Goal: Transaction & Acquisition: Purchase product/service

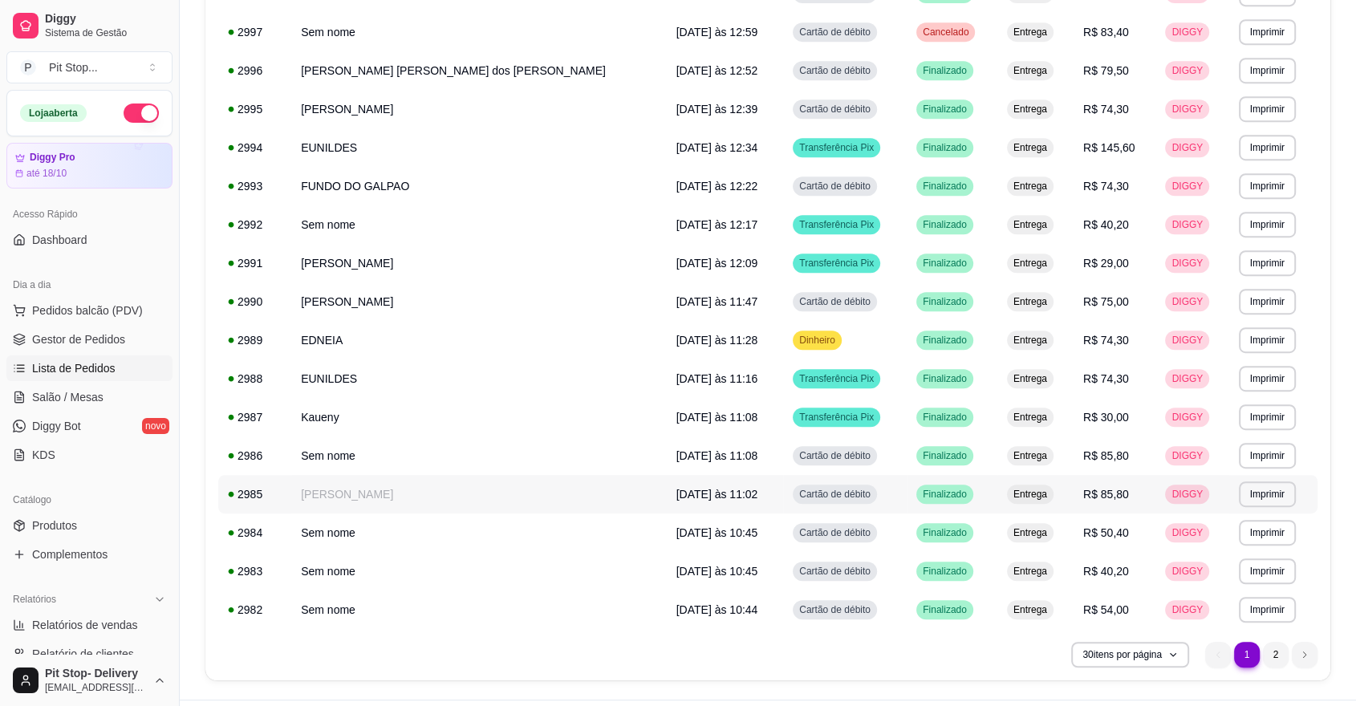
scroll to position [758, 0]
click at [103, 302] on span "Pedidos balcão (PDV)" at bounding box center [87, 310] width 111 height 16
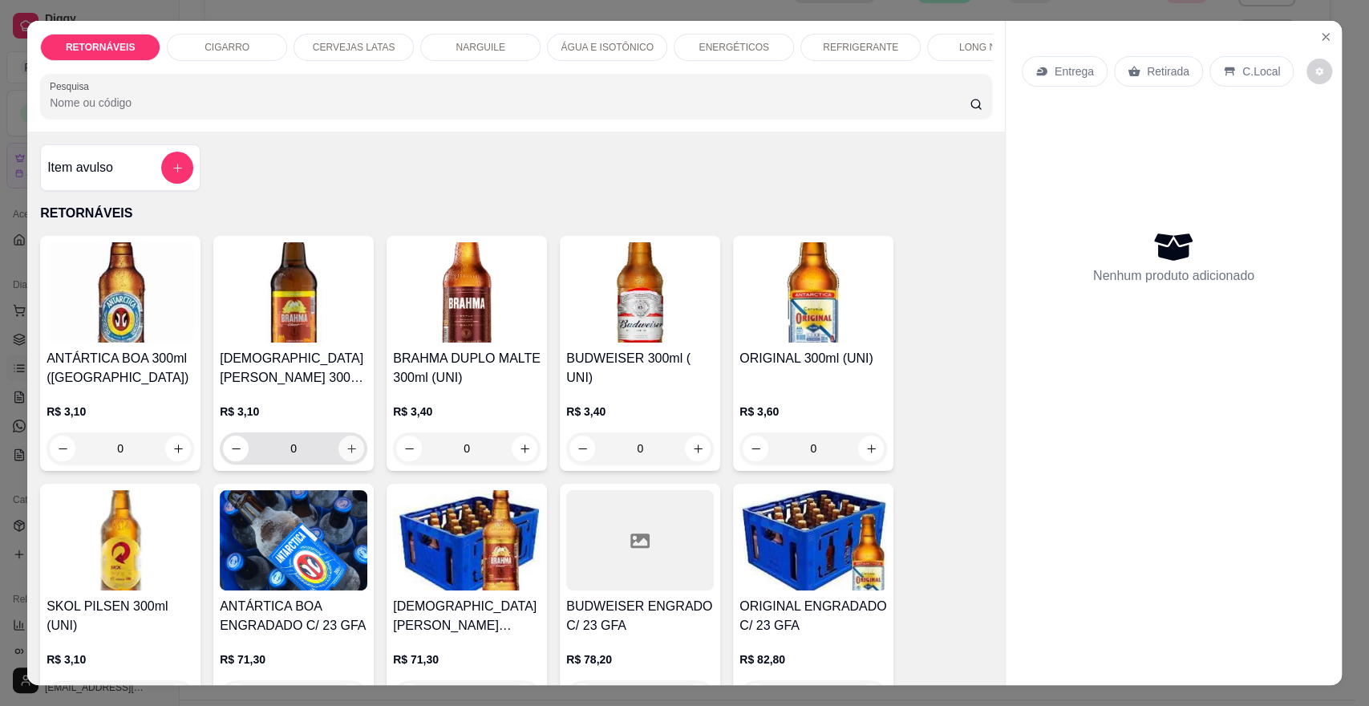
click at [347, 455] on icon "increase-product-quantity" at bounding box center [352, 449] width 12 height 12
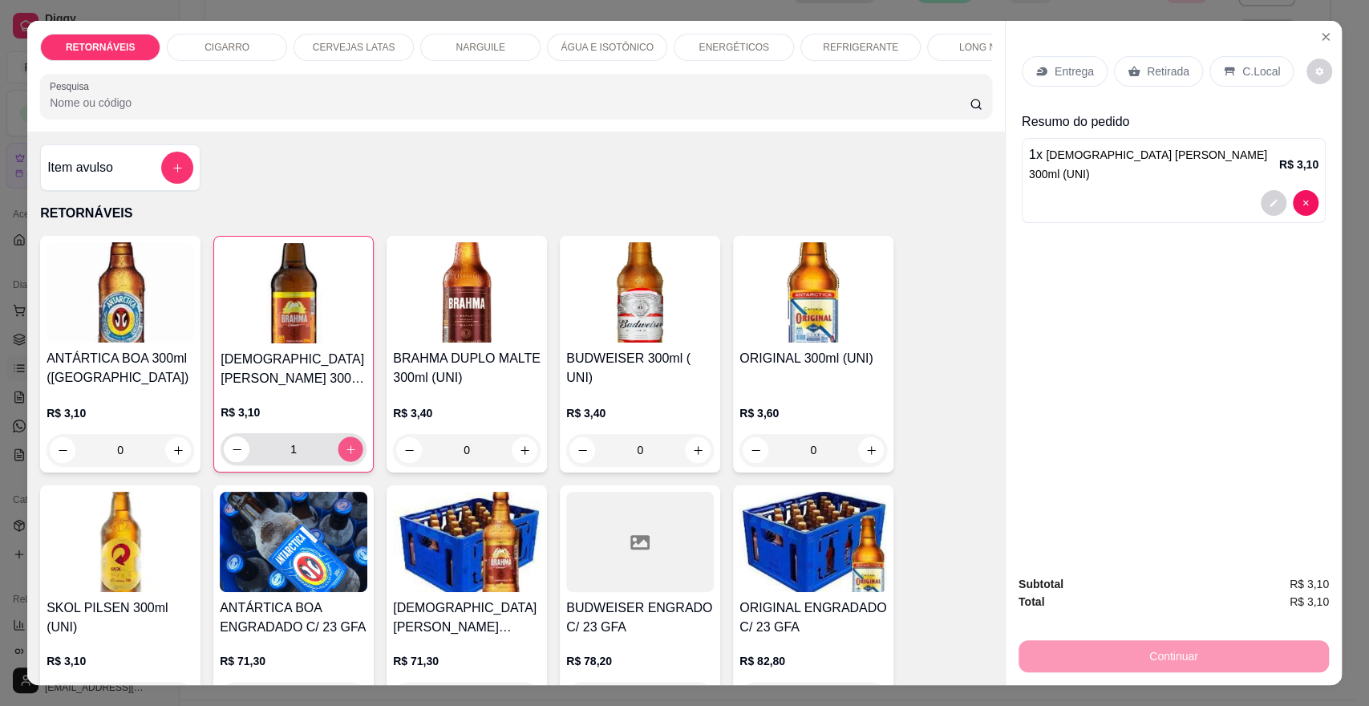
click at [347, 456] on icon "increase-product-quantity" at bounding box center [351, 450] width 12 height 12
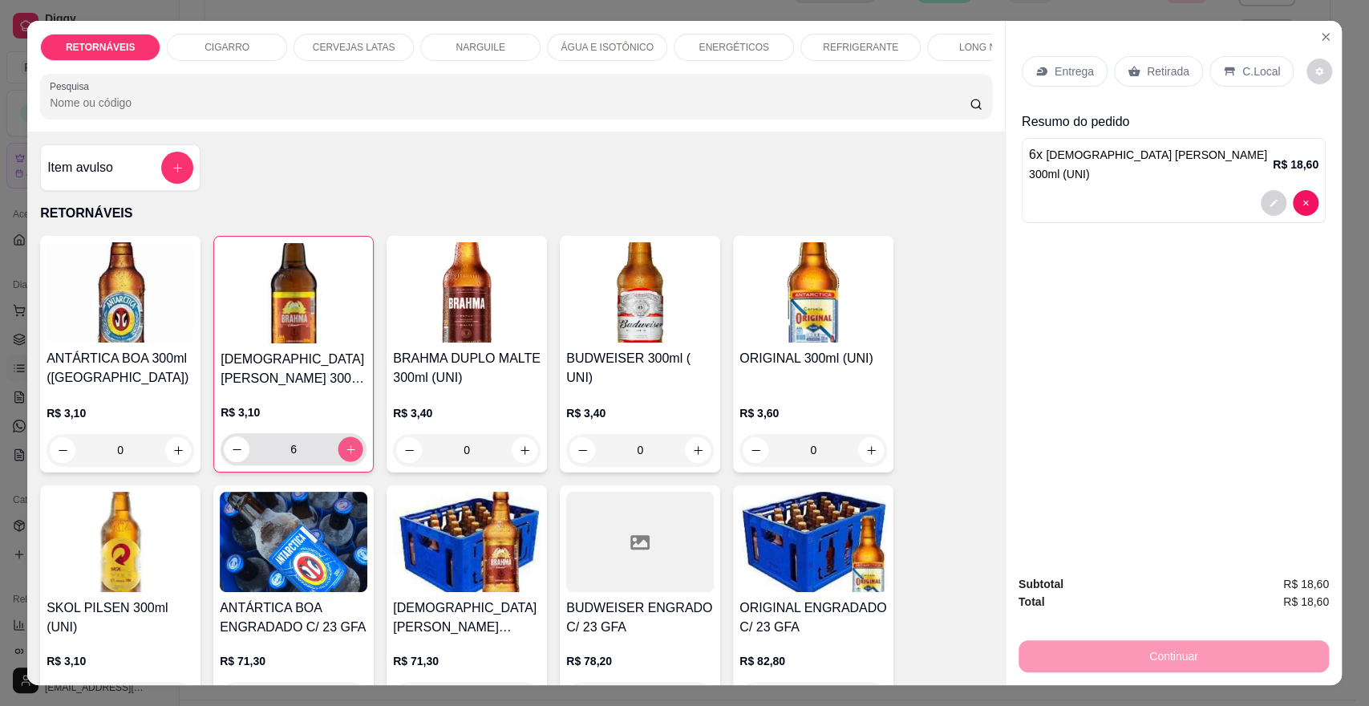
click at [347, 456] on icon "increase-product-quantity" at bounding box center [351, 450] width 12 height 12
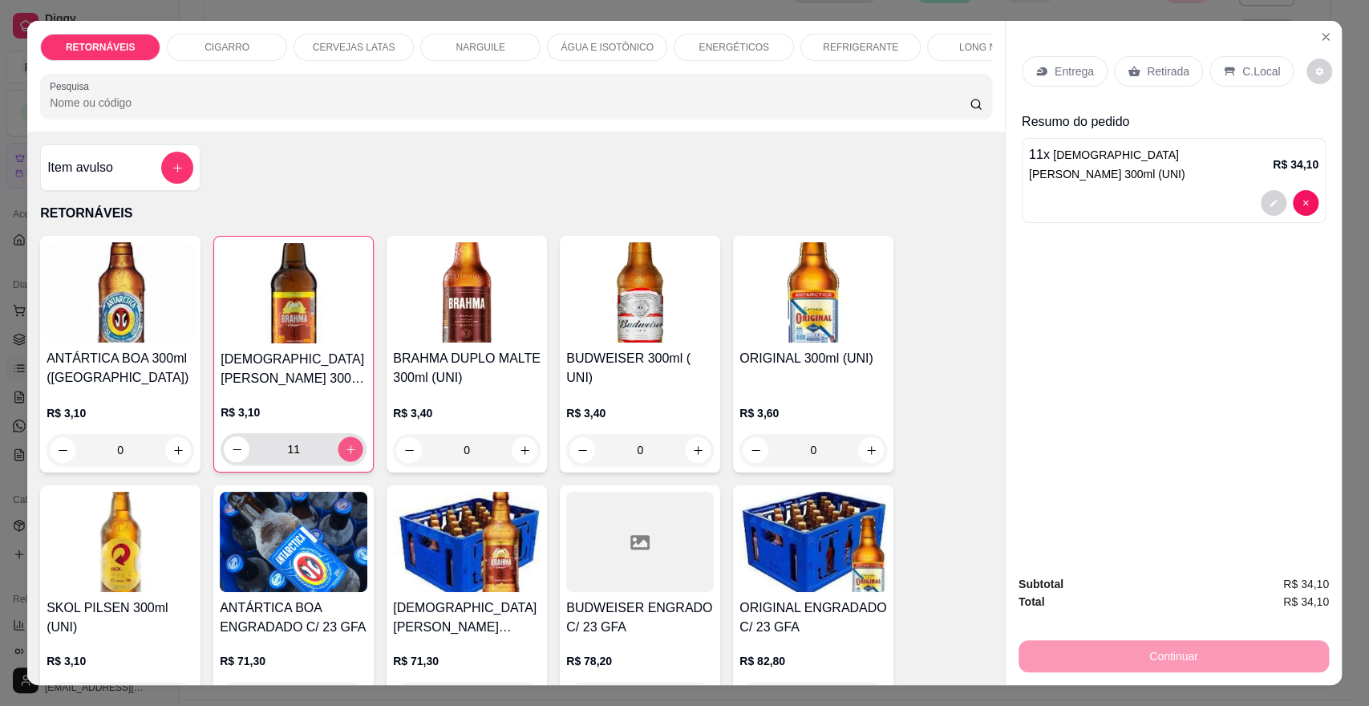
click at [347, 456] on icon "increase-product-quantity" at bounding box center [351, 450] width 12 height 12
click at [231, 456] on icon "decrease-product-quantity" at bounding box center [237, 450] width 12 height 12
type input "12"
click at [1064, 75] on p "Entrega" at bounding box center [1074, 71] width 39 height 16
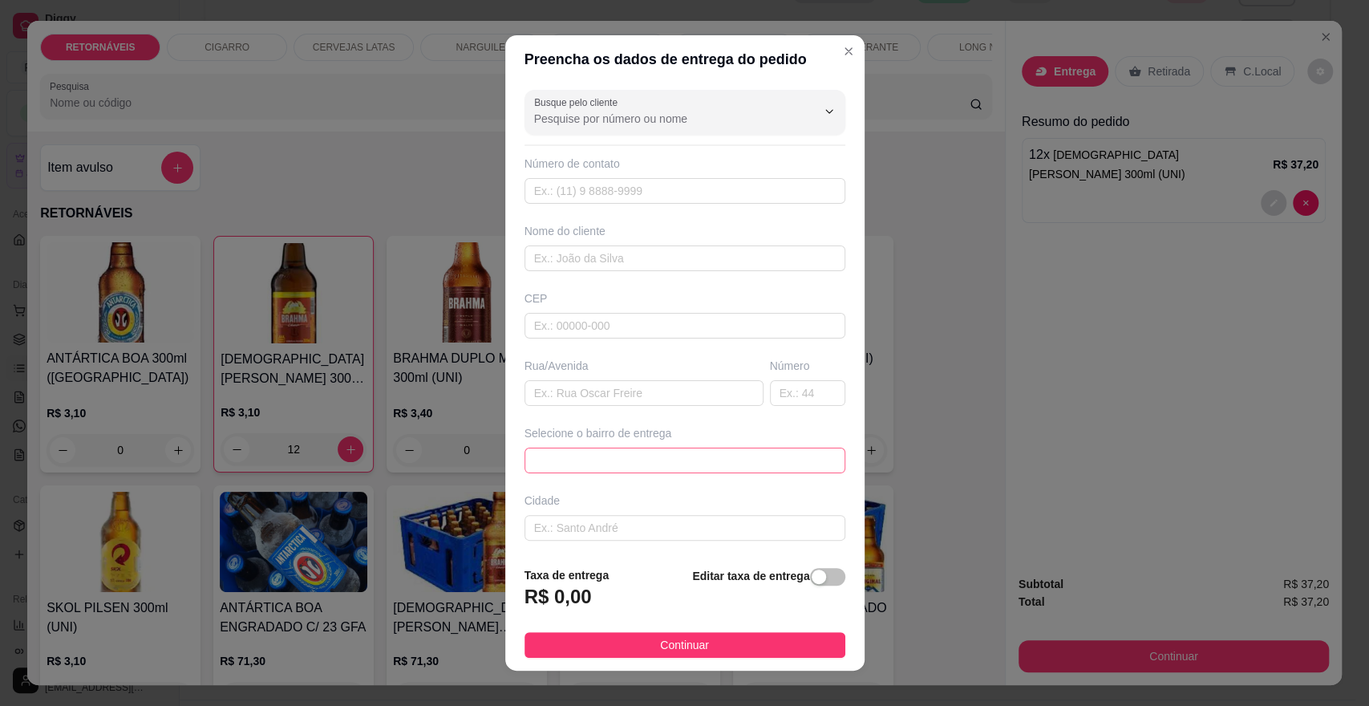
click at [693, 464] on span at bounding box center [685, 460] width 302 height 24
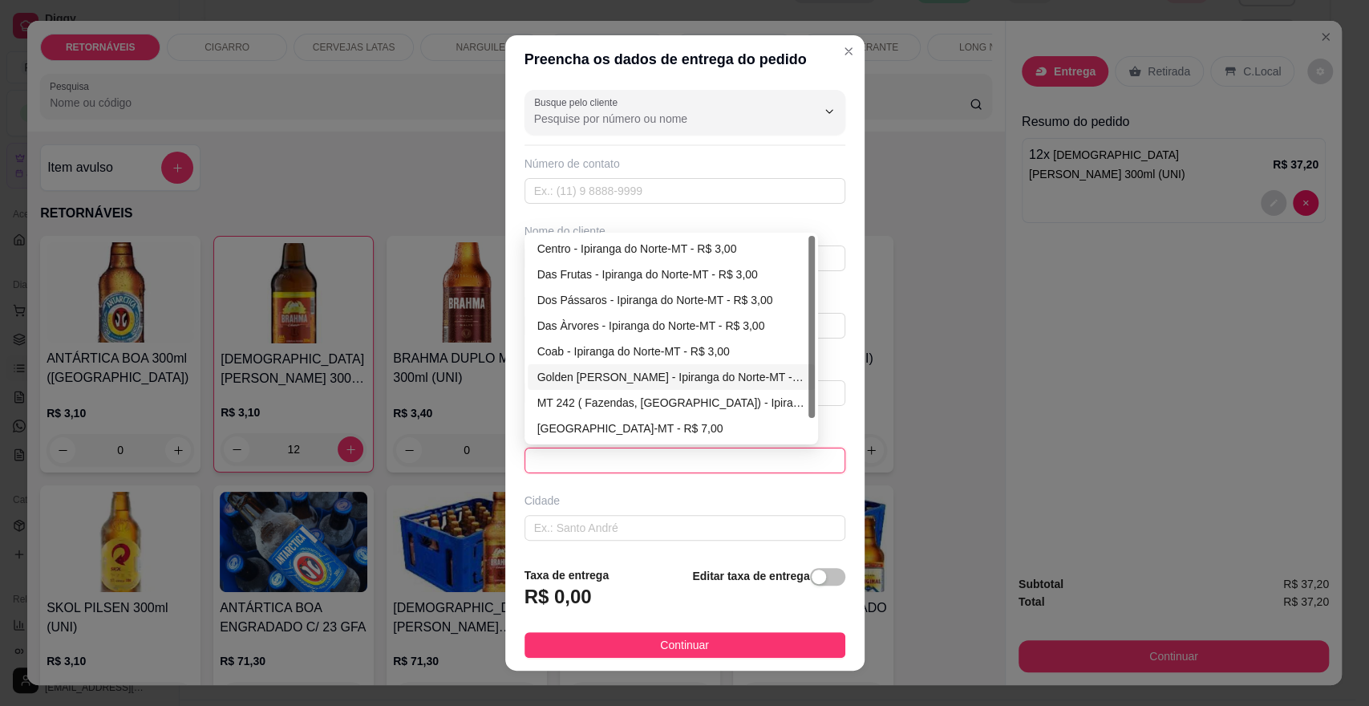
click at [598, 379] on div "Golden [PERSON_NAME] - Ipiranga do Norte-MT - R$ 3,00" at bounding box center [671, 377] width 268 height 18
type input "Ipiranga do Norte-MT"
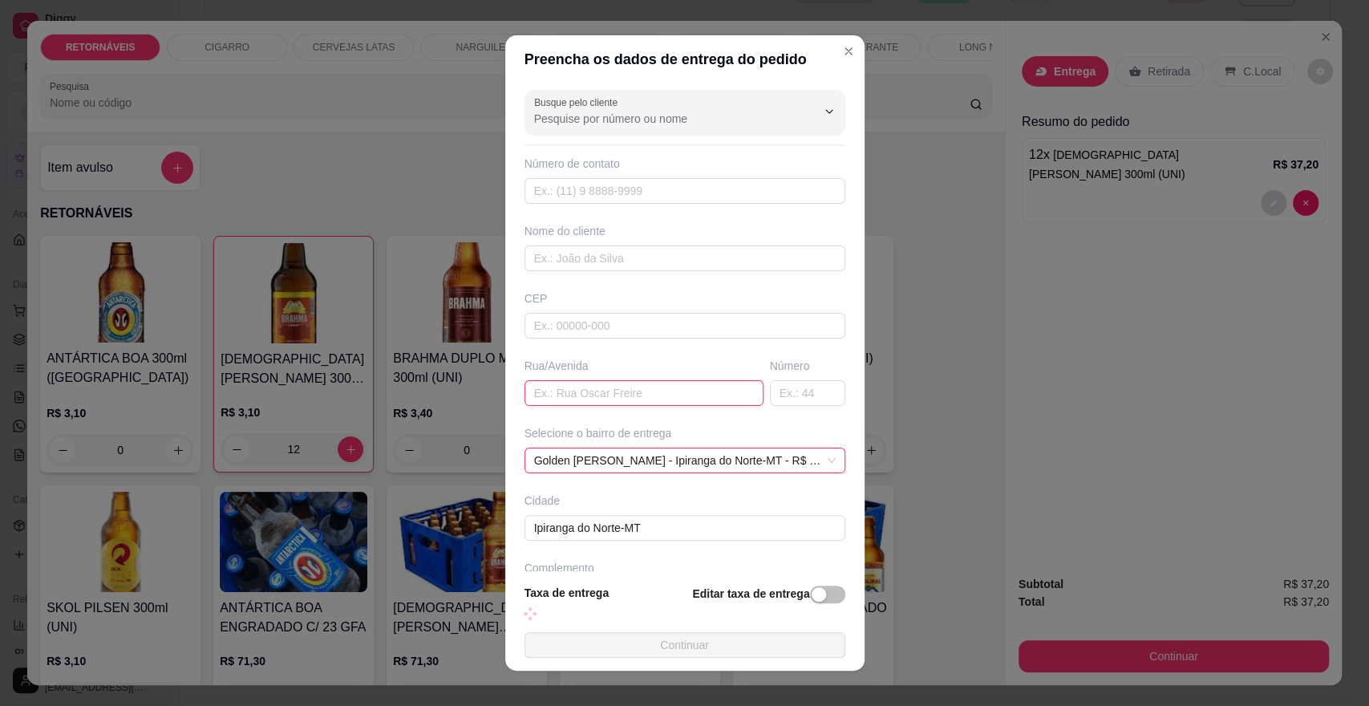
click at [582, 394] on input "text" at bounding box center [644, 393] width 239 height 26
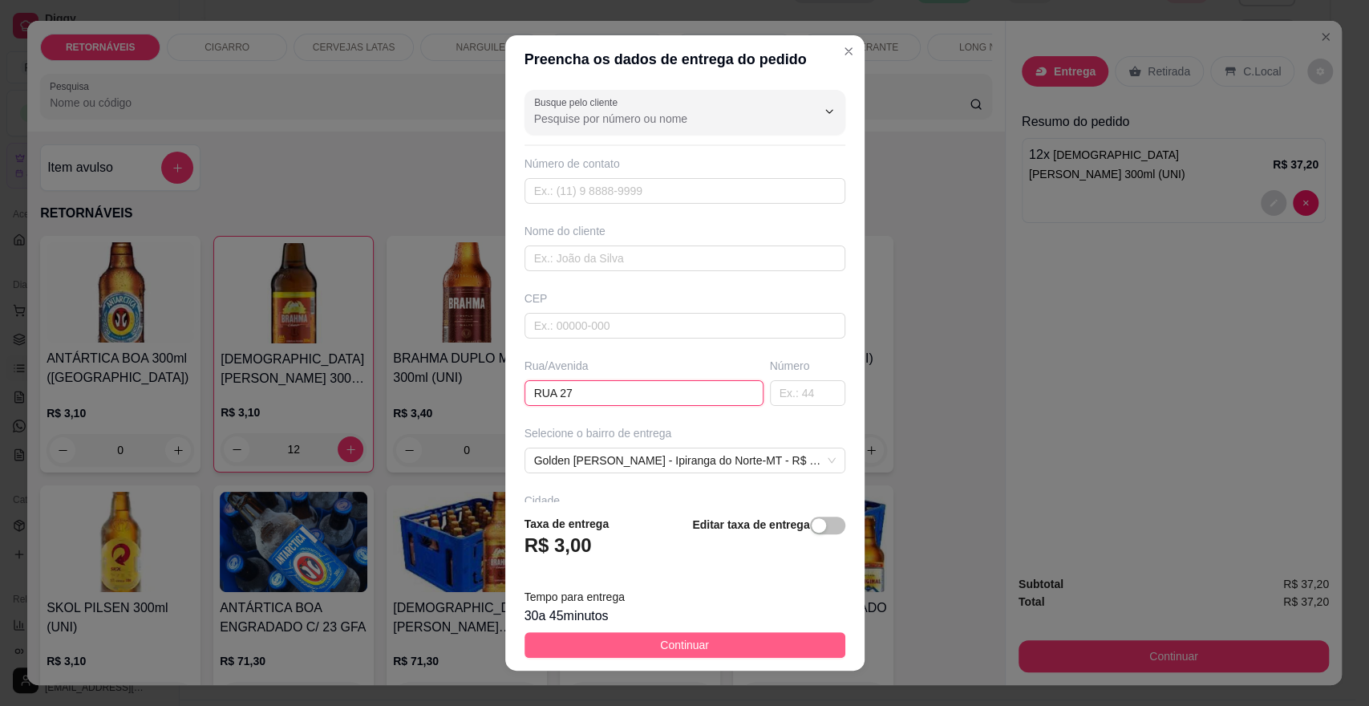
type input "RUA 27"
click at [660, 641] on span "Continuar" at bounding box center [684, 645] width 49 height 18
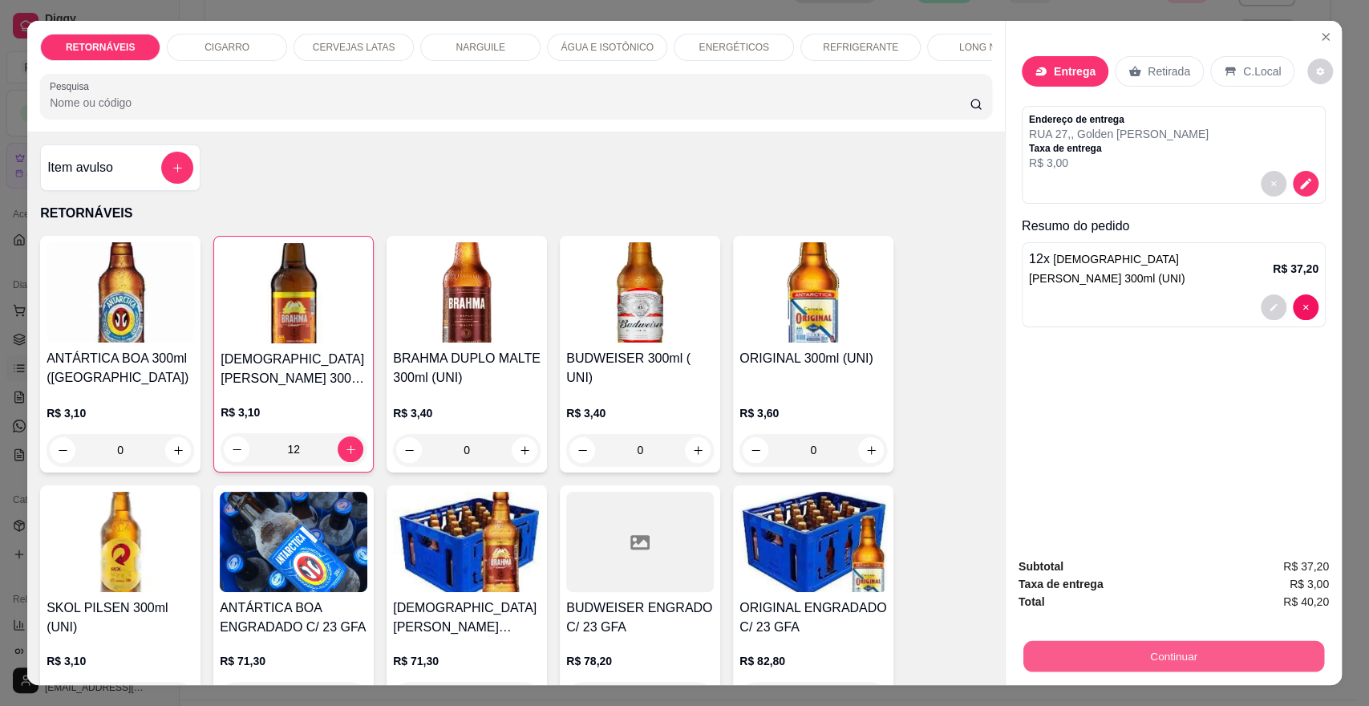
click at [1202, 661] on button "Continuar" at bounding box center [1173, 655] width 301 height 31
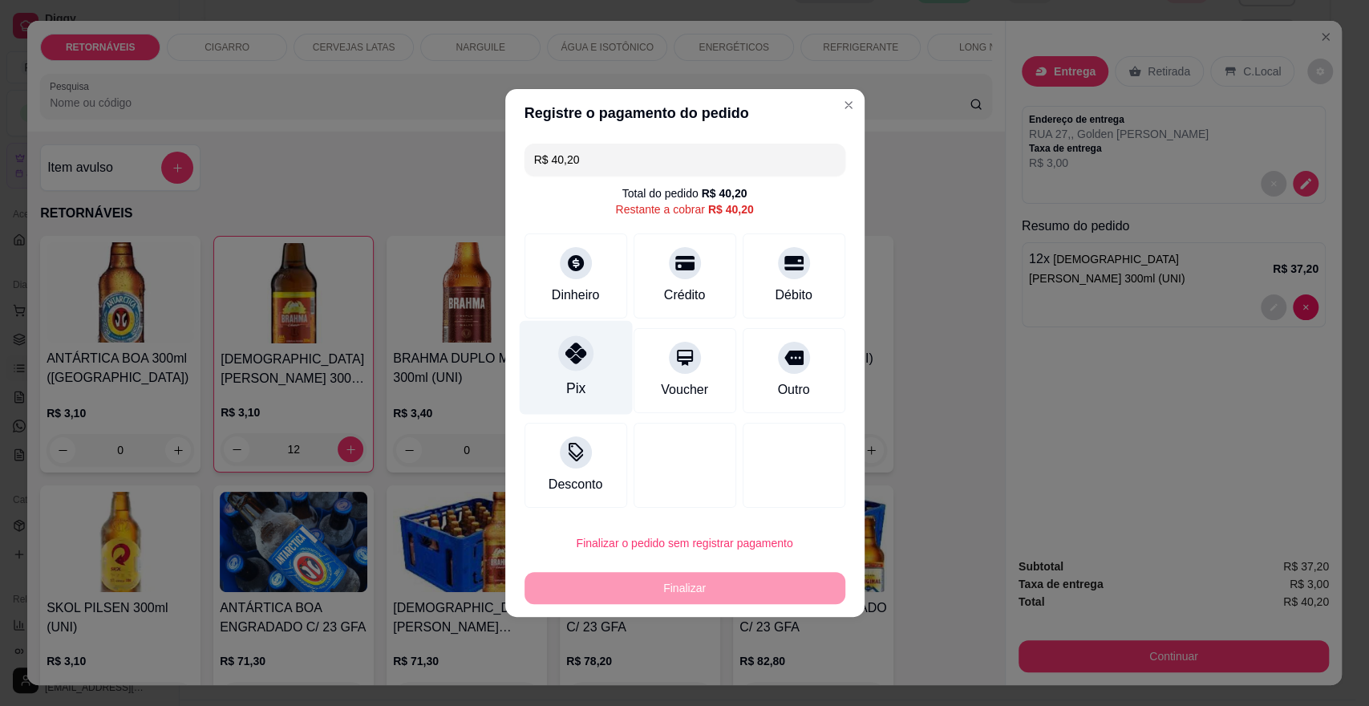
click at [592, 350] on div "Pix" at bounding box center [575, 368] width 113 height 94
type input "R$ 0,00"
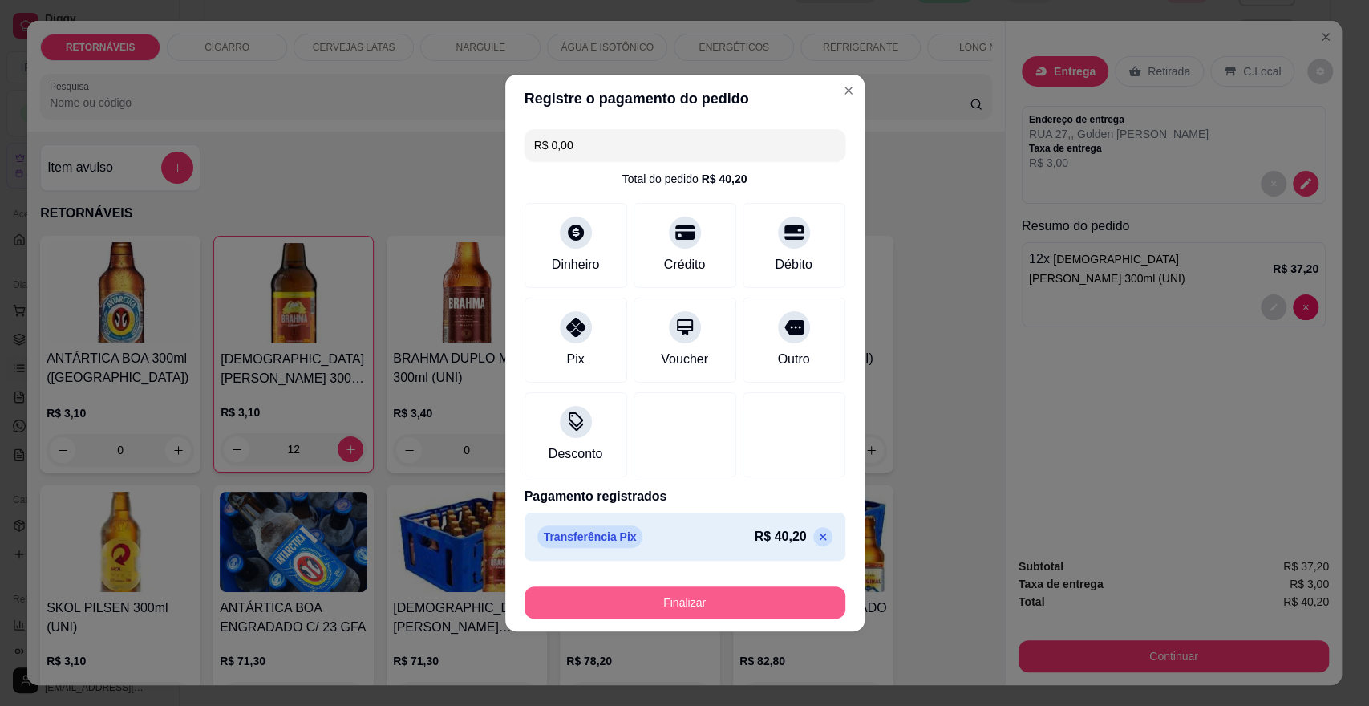
click at [680, 601] on button "Finalizar" at bounding box center [685, 602] width 321 height 32
